Goal: Contribute content

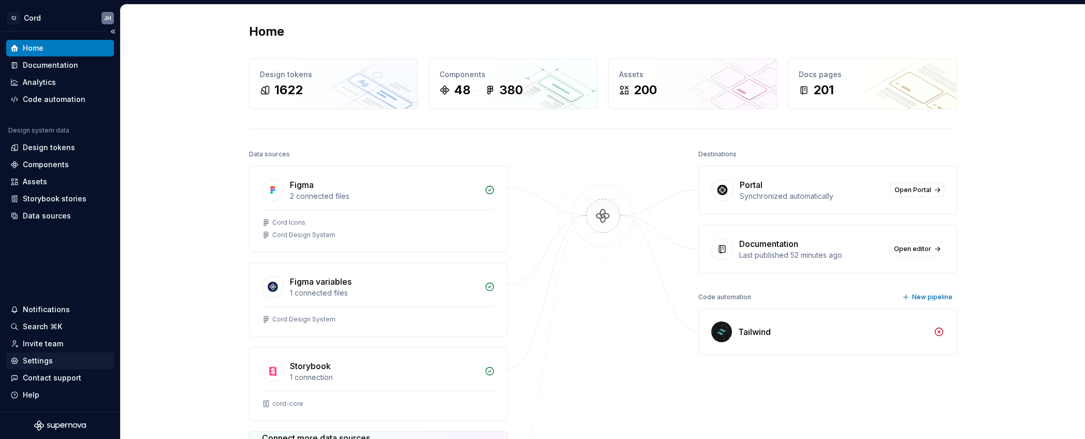
click at [31, 359] on div "Settings" at bounding box center [38, 361] width 30 height 10
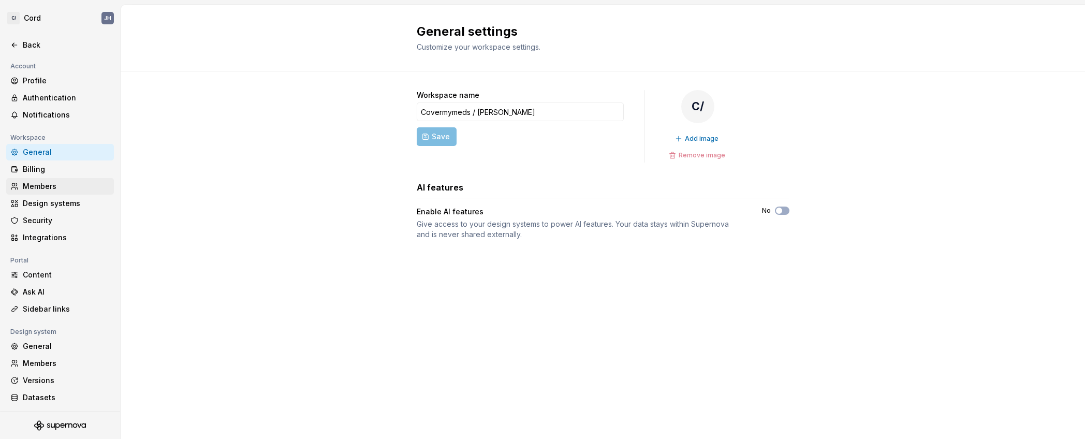
click at [50, 187] on div "Members" at bounding box center [66, 186] width 87 height 10
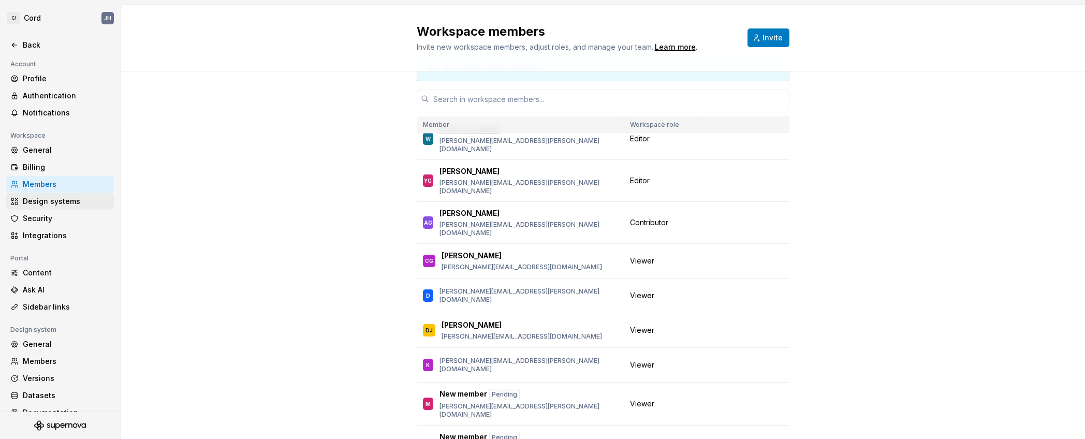
scroll to position [67, 0]
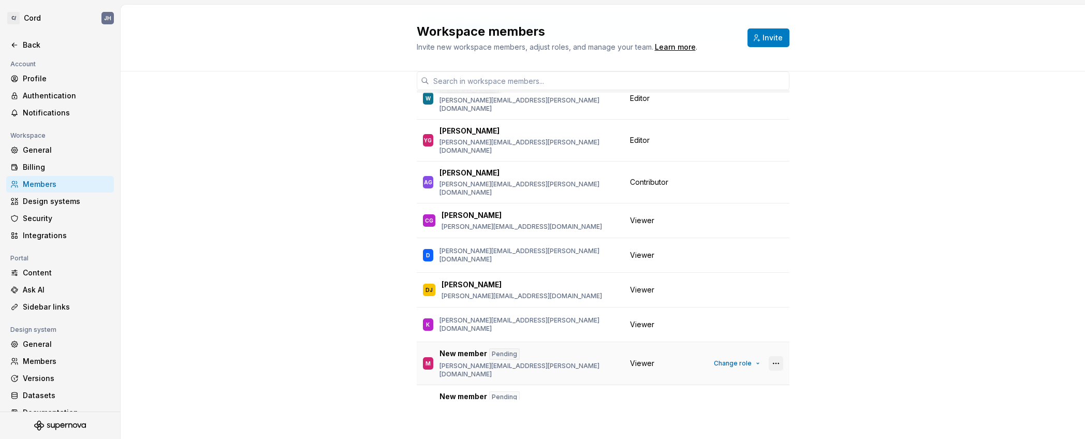
click at [779, 356] on button "button" at bounding box center [776, 363] width 14 height 14
click at [683, 301] on div "Send invitation again" at bounding box center [707, 298] width 78 height 10
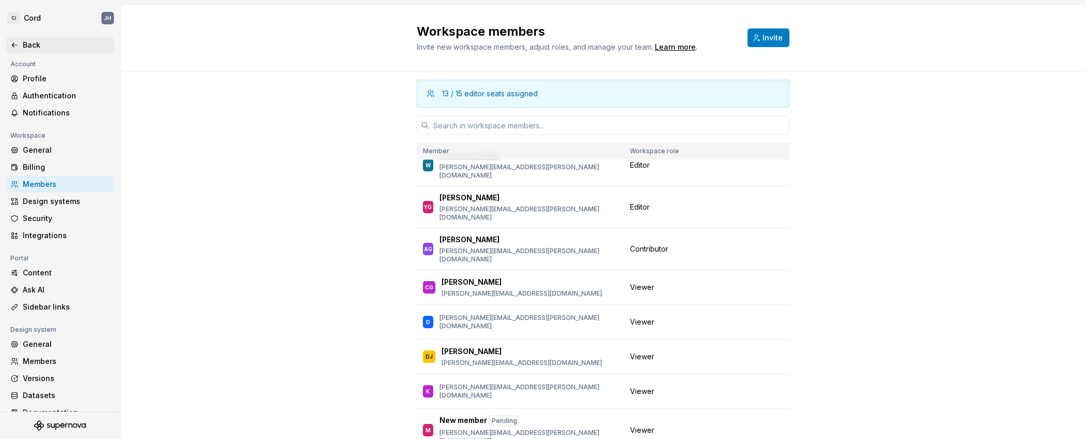
click at [12, 46] on icon at bounding box center [14, 45] width 8 height 8
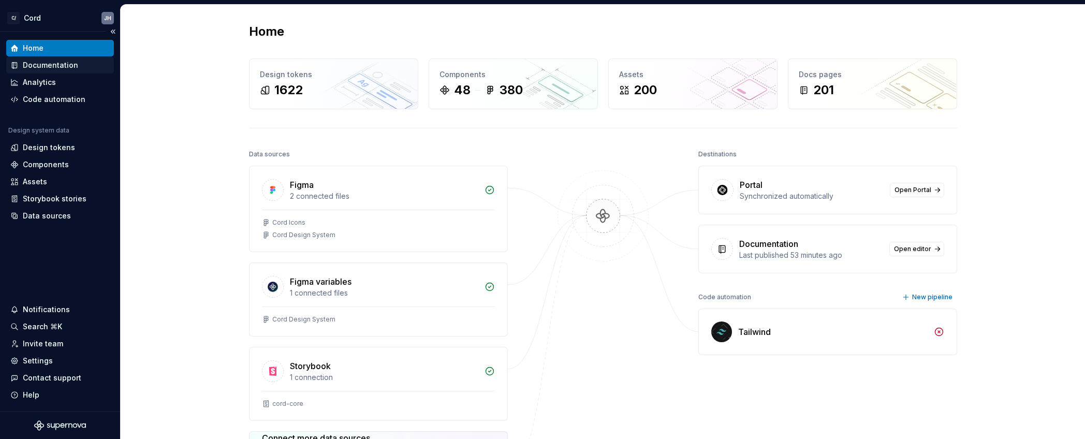
click at [60, 68] on div "Documentation" at bounding box center [50, 65] width 55 height 10
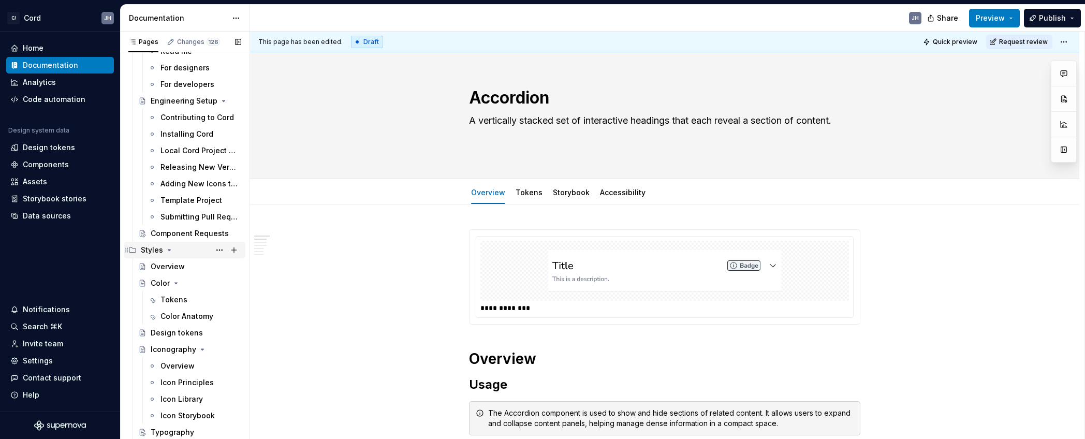
scroll to position [198, 0]
click at [170, 347] on div "Iconography" at bounding box center [174, 349] width 46 height 10
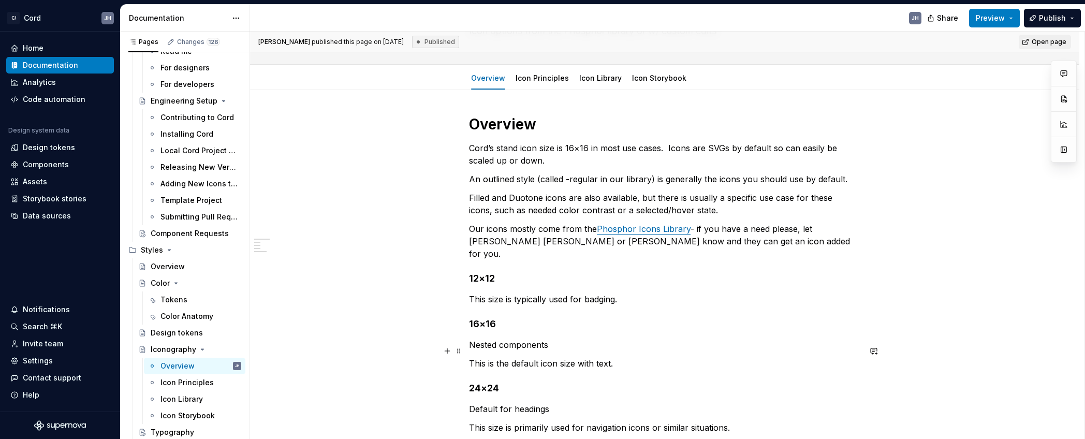
scroll to position [159, 0]
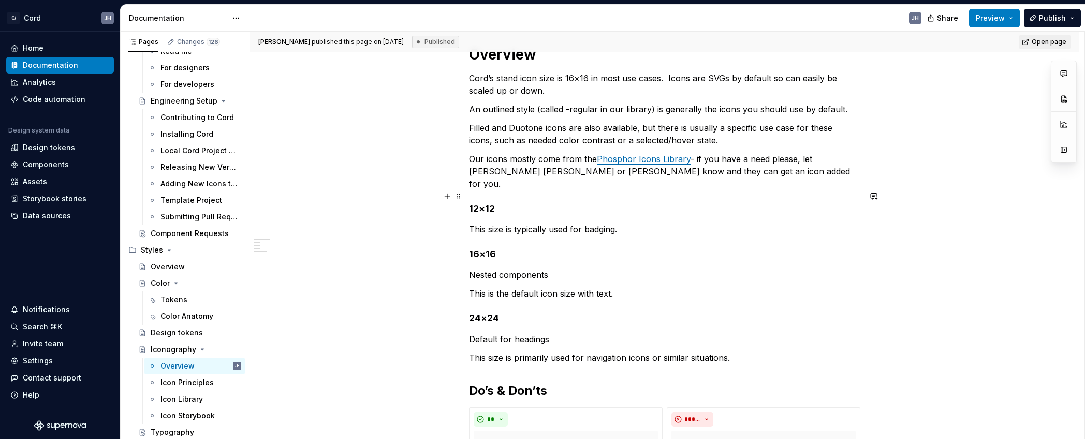
click at [881, 195] on button "button" at bounding box center [873, 196] width 14 height 14
click at [1045, 42] on span "Open page" at bounding box center [1049, 42] width 35 height 8
click at [1056, 20] on span "Publish" at bounding box center [1052, 18] width 27 height 10
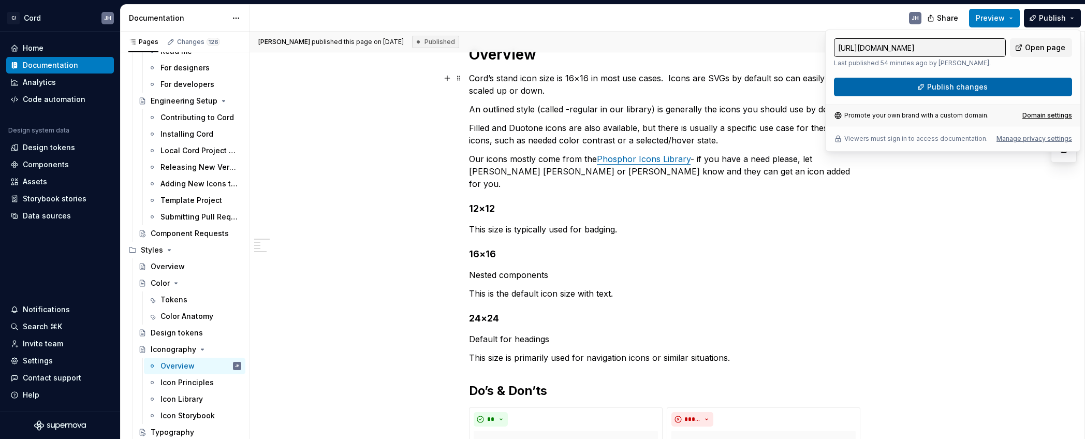
click at [997, 85] on button "Publish changes" at bounding box center [953, 87] width 238 height 19
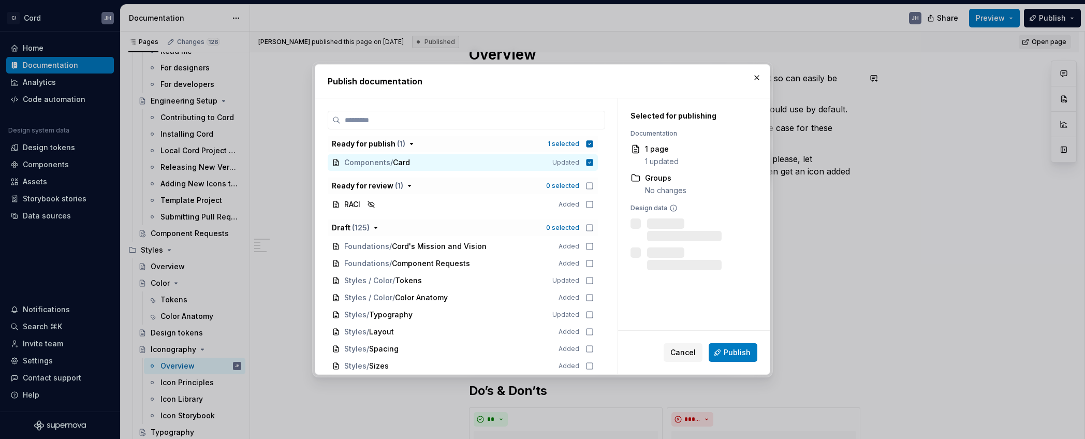
click at [733, 352] on span "Publish" at bounding box center [737, 352] width 27 height 10
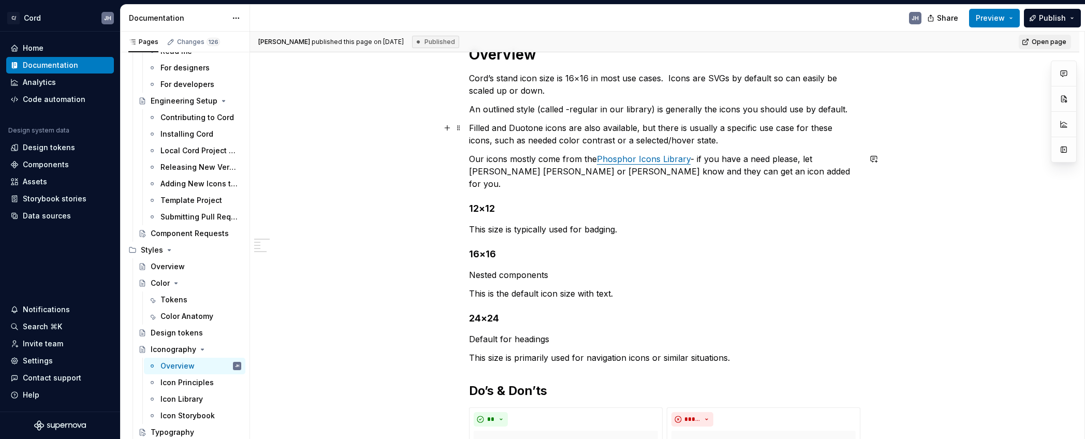
scroll to position [0, 0]
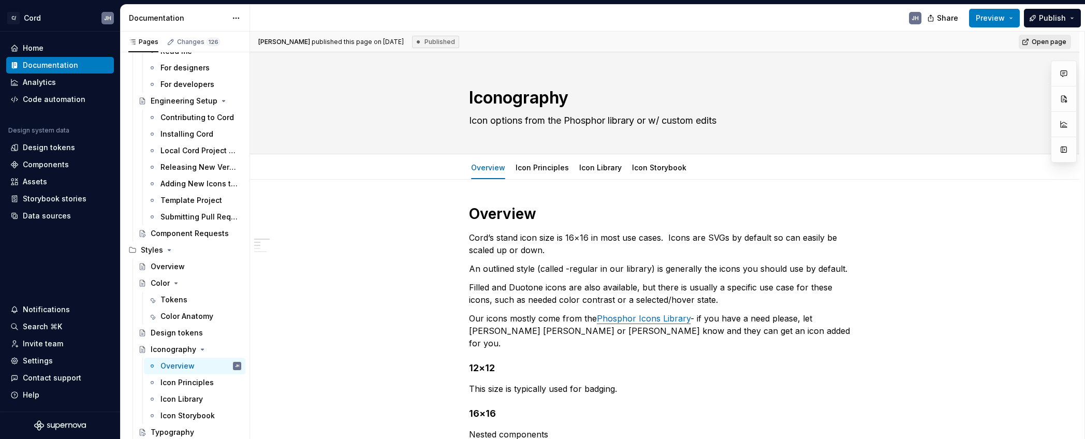
click at [1049, 38] on span "Open page" at bounding box center [1049, 42] width 35 height 8
type textarea "*"
